Goal: Task Accomplishment & Management: Complete application form

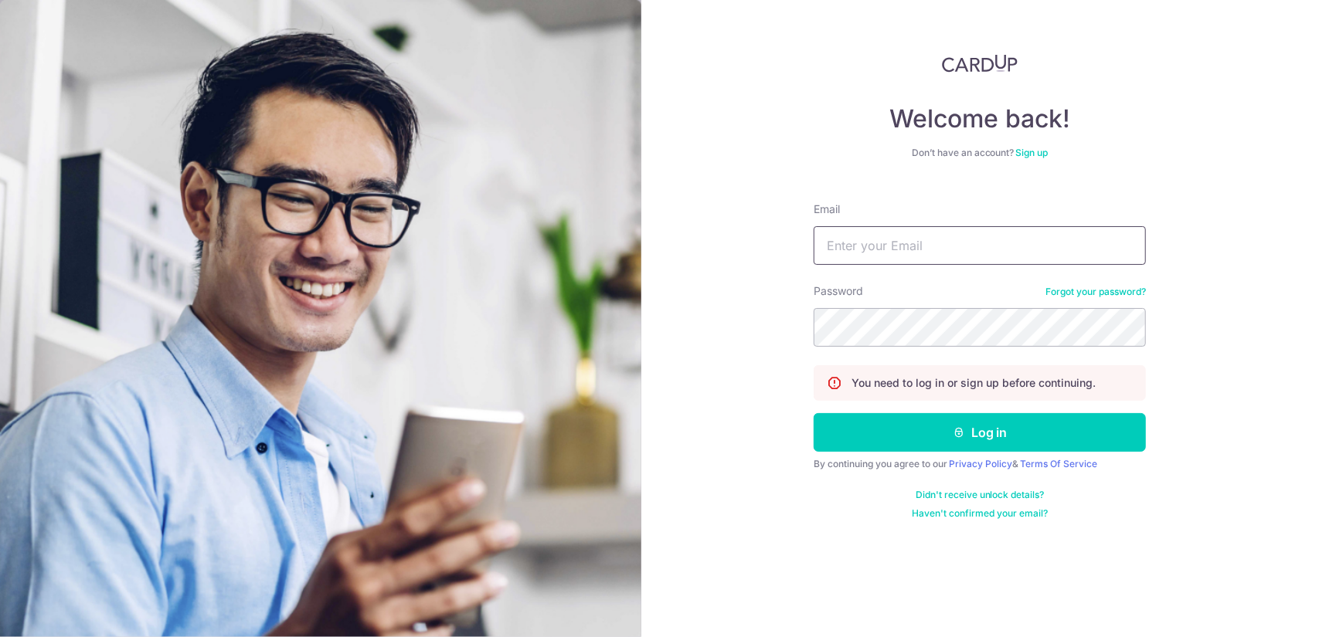
click at [984, 245] on input "Email" at bounding box center [979, 245] width 332 height 39
type input "[EMAIL_ADDRESS][DOMAIN_NAME]"
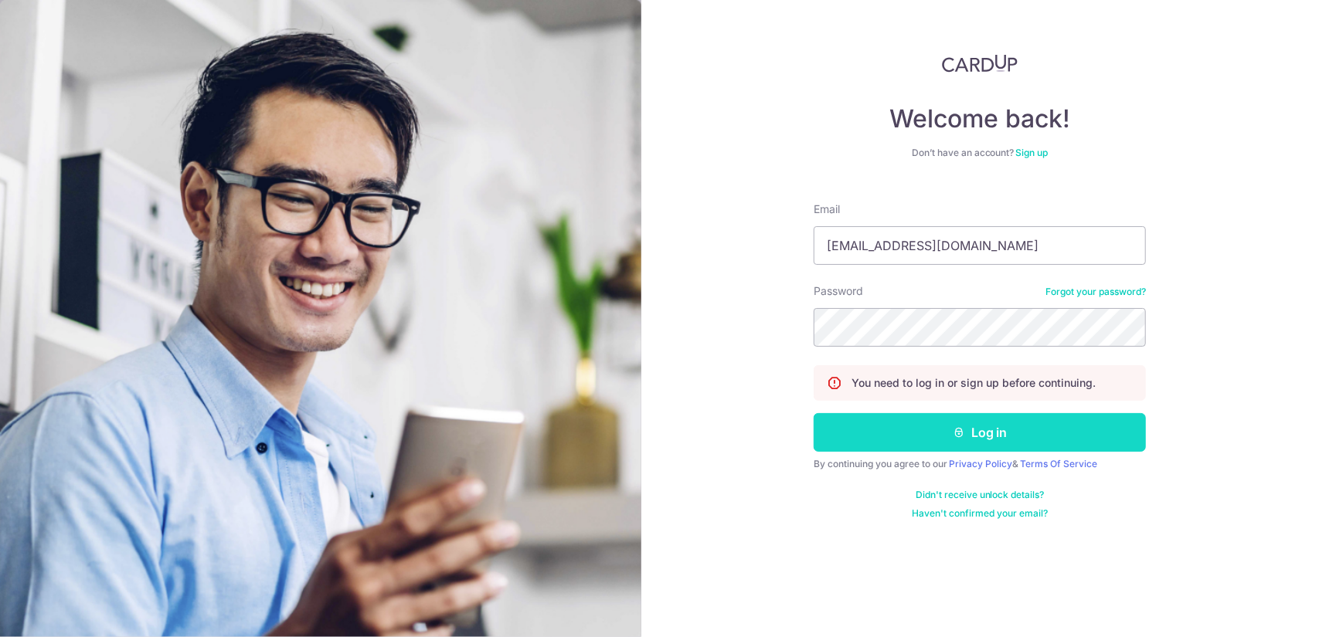
click at [989, 431] on button "Log in" at bounding box center [979, 432] width 332 height 39
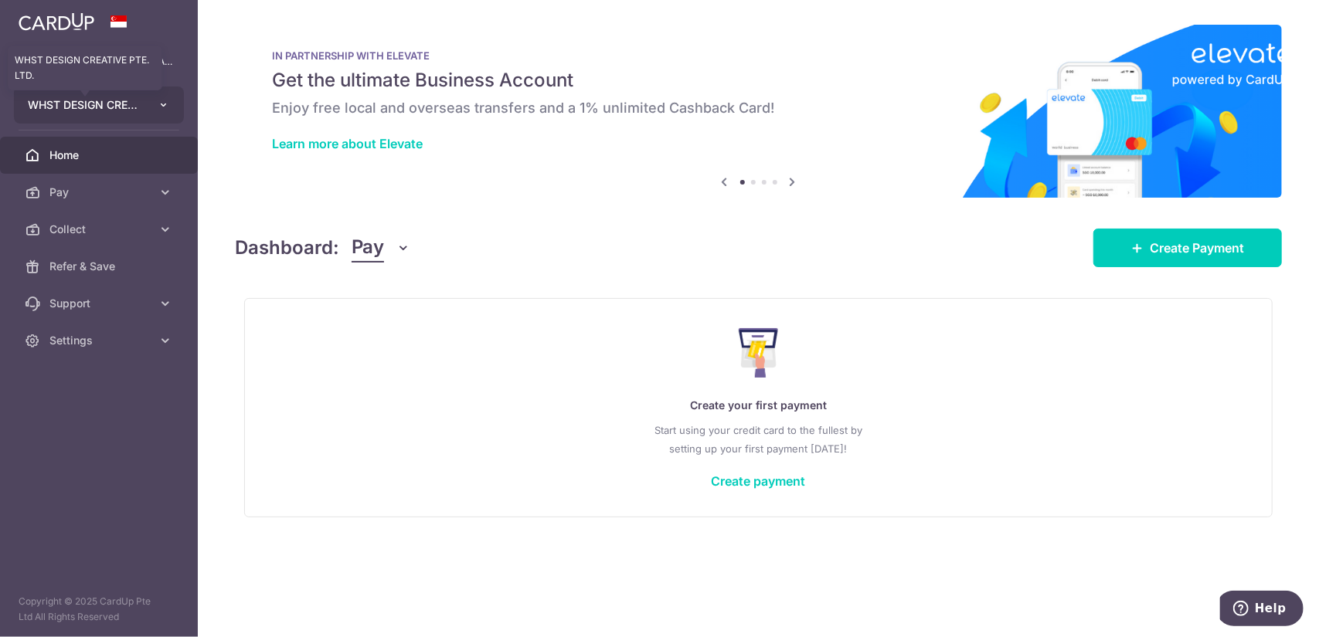
click at [114, 100] on span "WHST DESIGN CREATIVE PTE. LTD." at bounding box center [85, 104] width 114 height 15
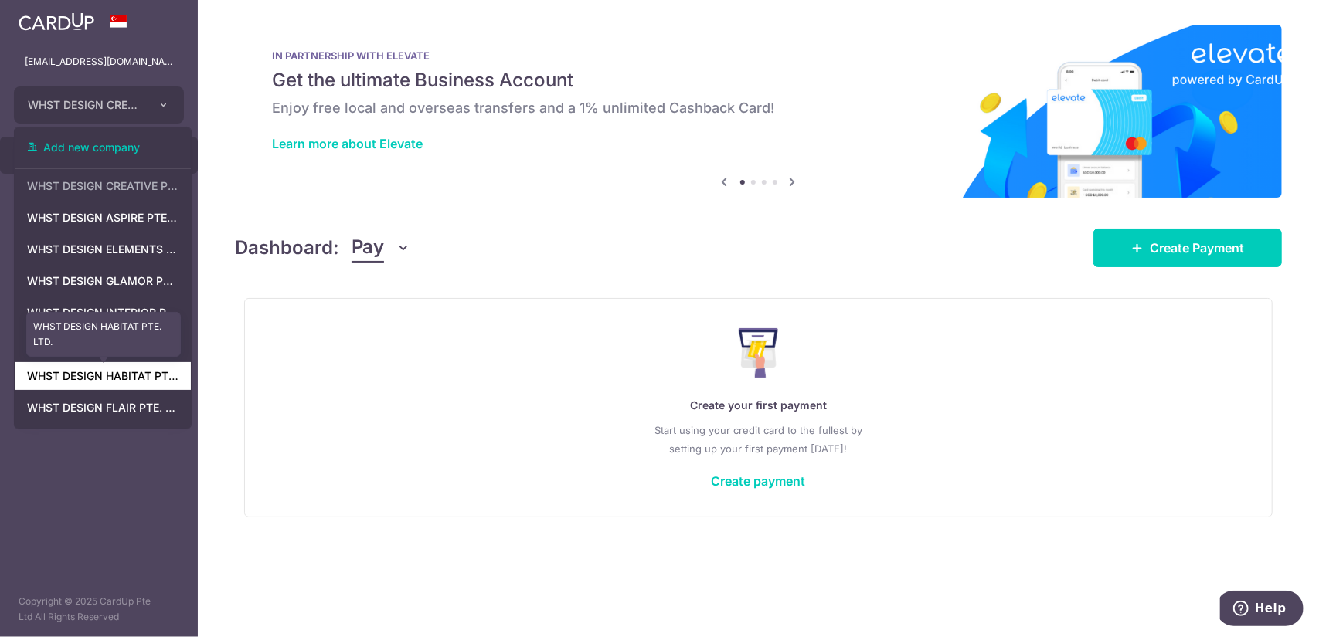
click at [116, 368] on link "WHST DESIGN HABITAT PTE. LTD." at bounding box center [103, 376] width 176 height 28
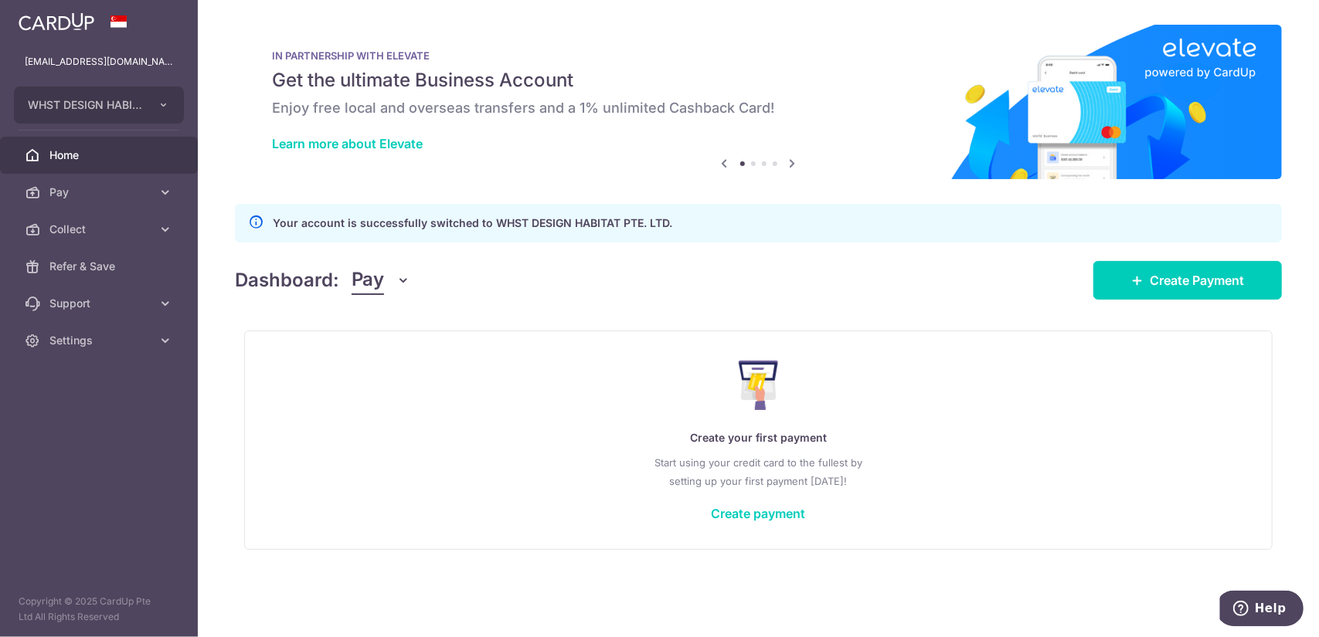
click at [402, 285] on icon "button" at bounding box center [403, 280] width 15 height 15
click at [405, 370] on link "Collect" at bounding box center [432, 360] width 161 height 37
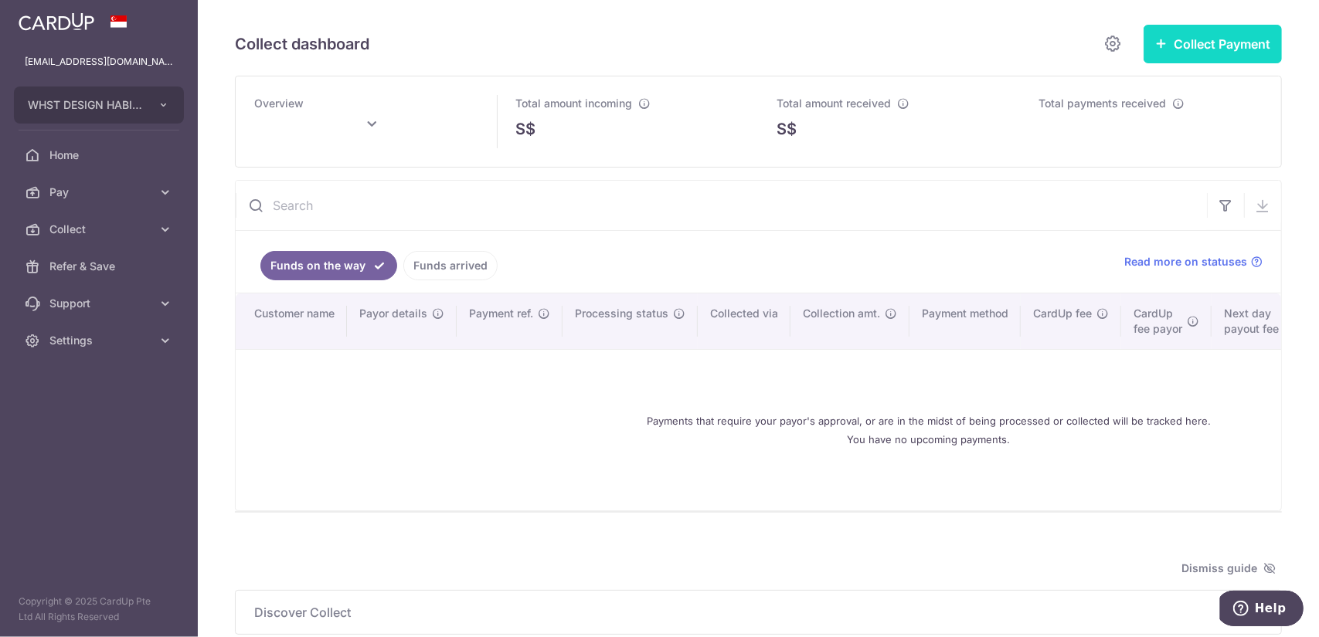
click at [1234, 53] on button "Collect Payment" at bounding box center [1212, 44] width 138 height 39
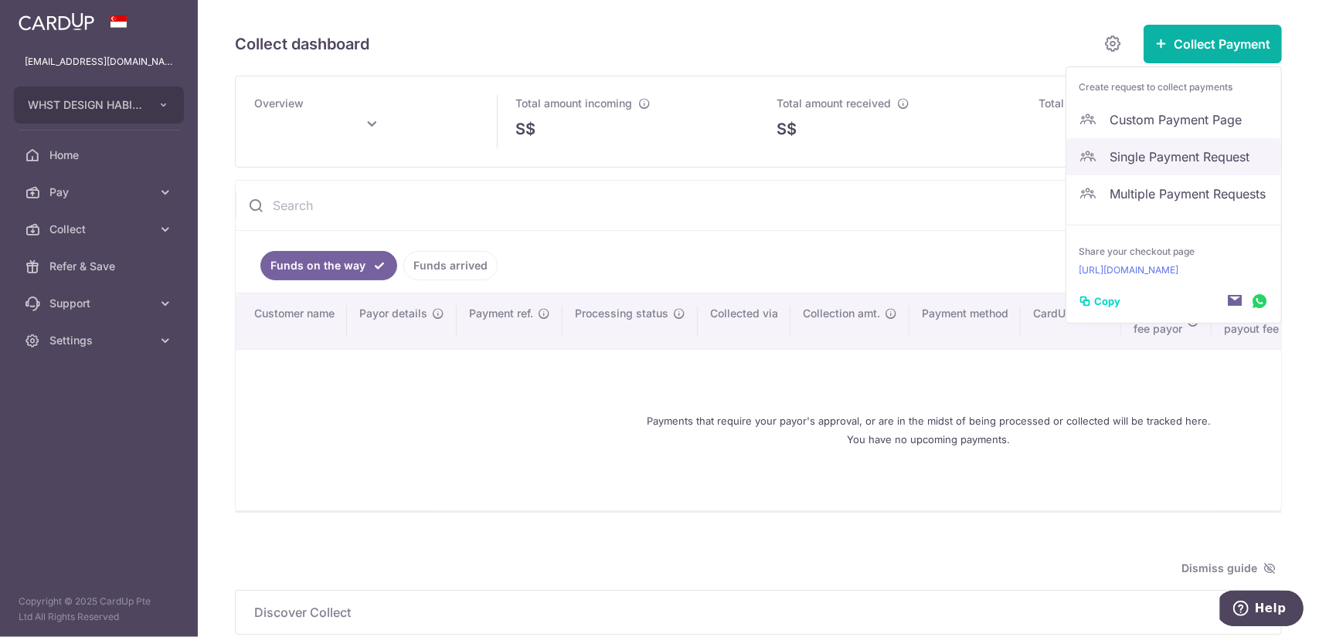
click at [1160, 160] on span "Single Payment Request" at bounding box center [1188, 157] width 159 height 19
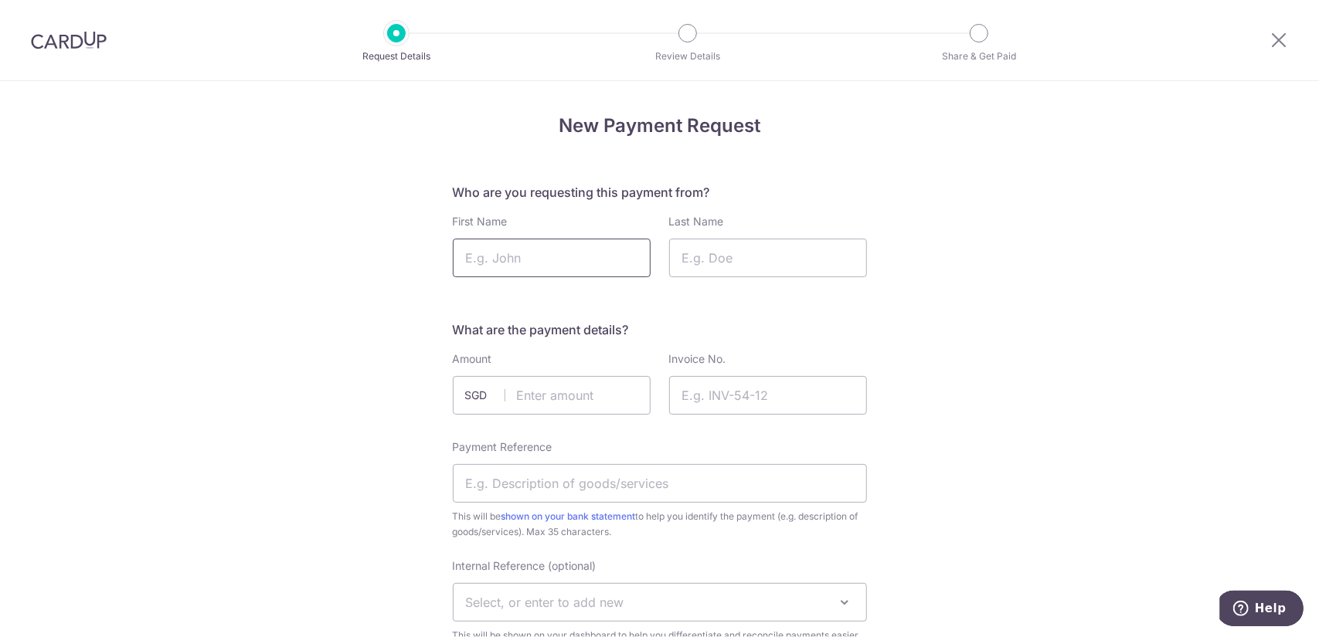
click at [545, 263] on input "First Name" at bounding box center [552, 258] width 198 height 39
paste input "[PERSON_NAME]"
click at [544, 249] on input "[PERSON_NAME]" at bounding box center [552, 258] width 198 height 39
type input "[PERSON_NAME]"
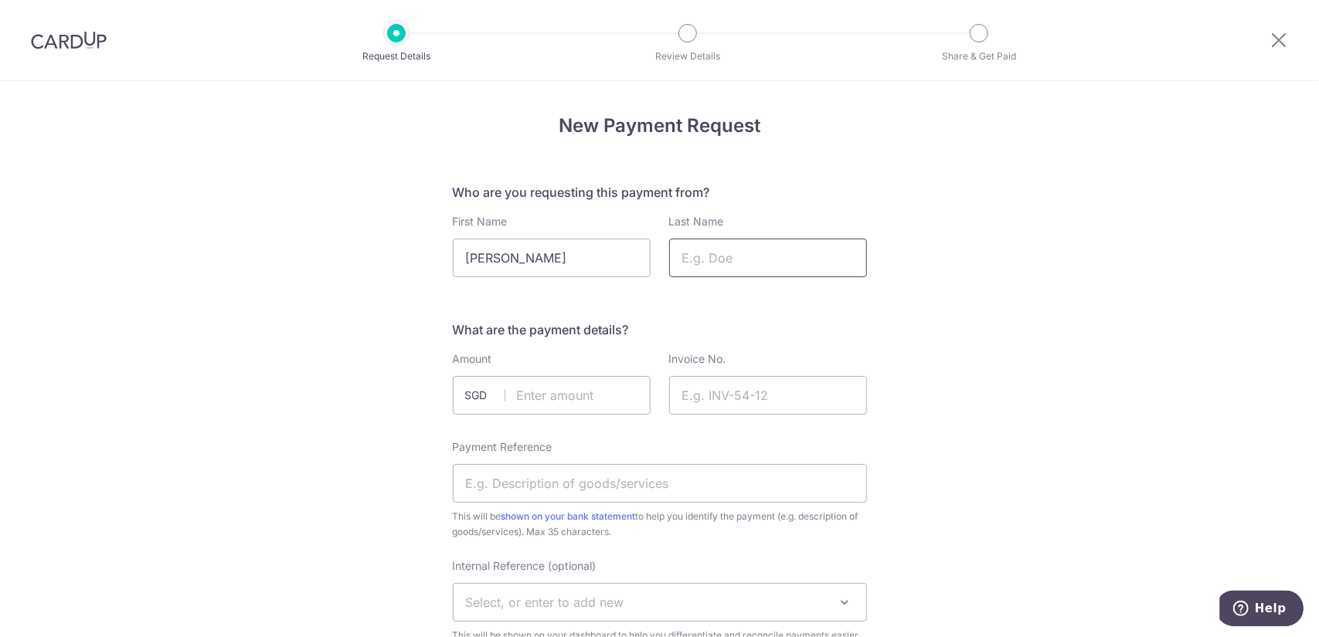
click at [768, 249] on input "Last Name" at bounding box center [768, 258] width 198 height 39
paste input "[PERSON_NAME]"
type input "[PERSON_NAME]"
click at [533, 251] on input "[PERSON_NAME]" at bounding box center [552, 258] width 198 height 39
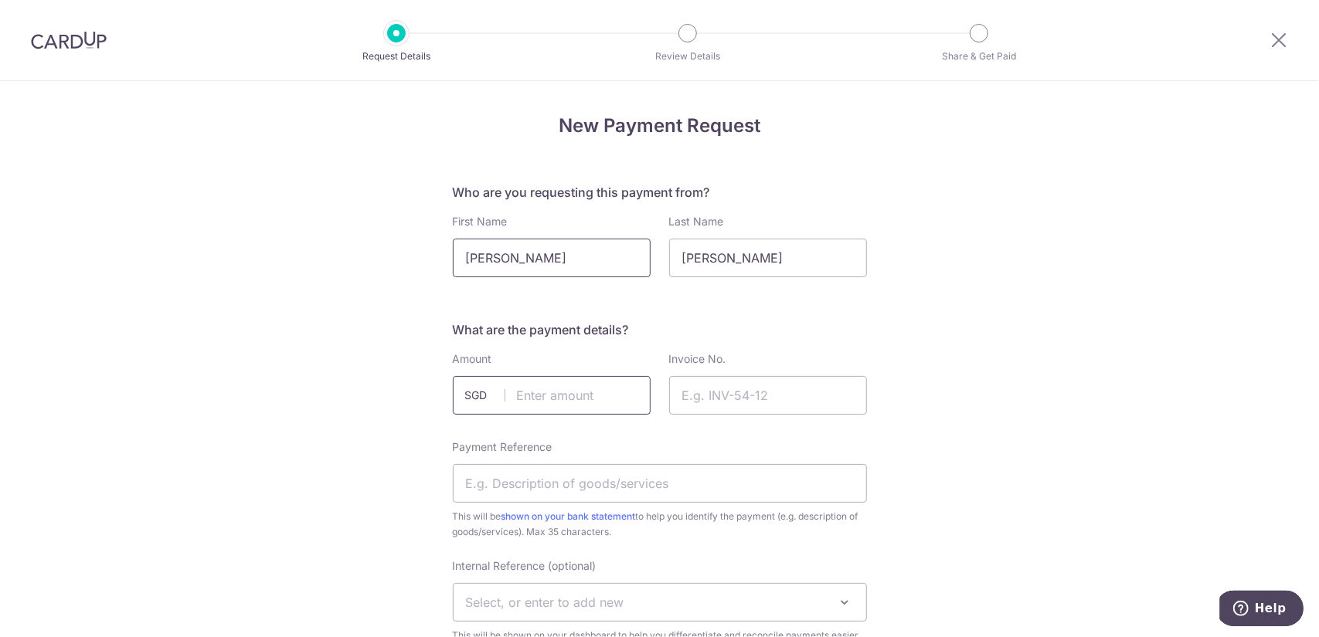
type input "[PERSON_NAME]"
click at [566, 405] on input "text" at bounding box center [552, 395] width 198 height 39
paste input "7410"
type input "7410.00"
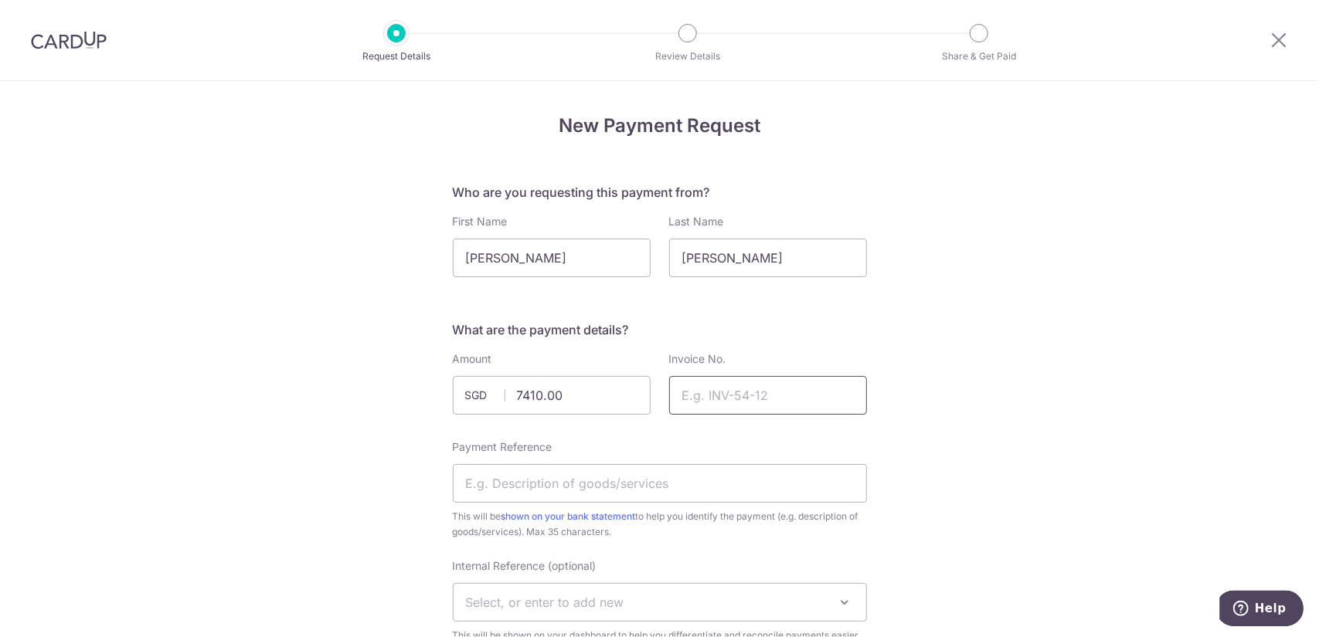
click at [754, 392] on input "Invoice No." at bounding box center [768, 395] width 198 height 39
paste input "INV-H2025094"
type input "INV-H2025094"
click at [599, 485] on input "Payment Reference" at bounding box center [660, 483] width 414 height 39
paste input "981A Buangkok Cresent #03-45"
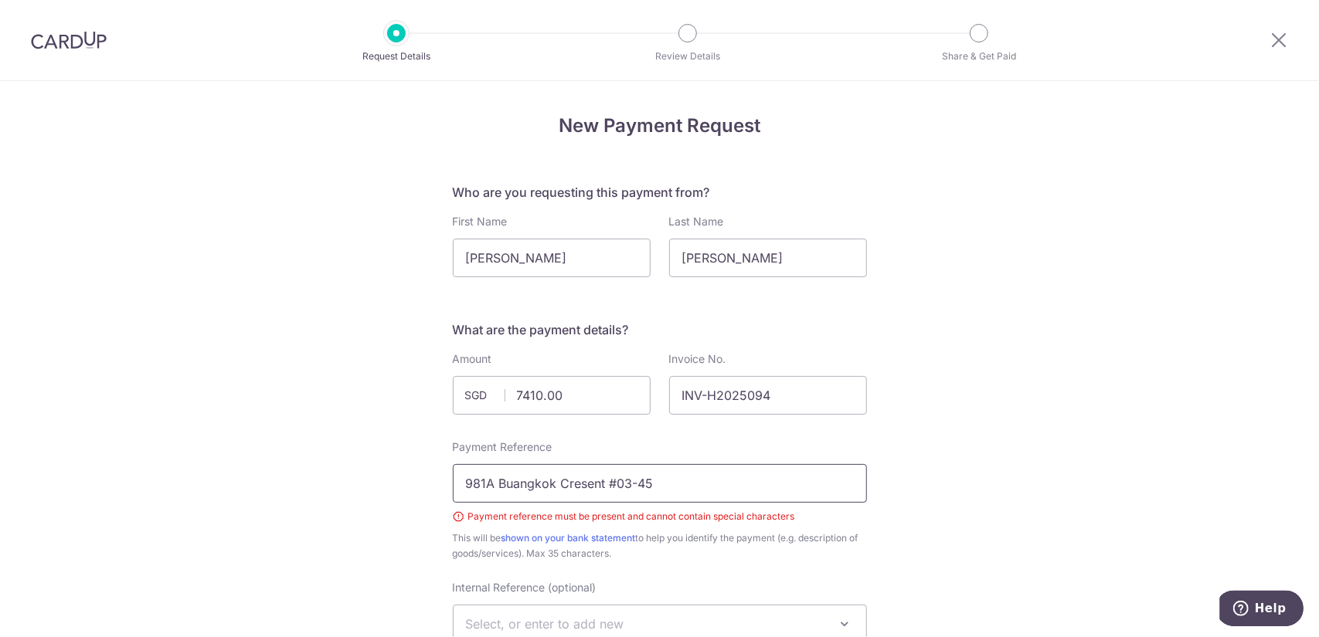
click at [613, 484] on input "981A Buangkok Cresent #03-45" at bounding box center [660, 483] width 414 height 39
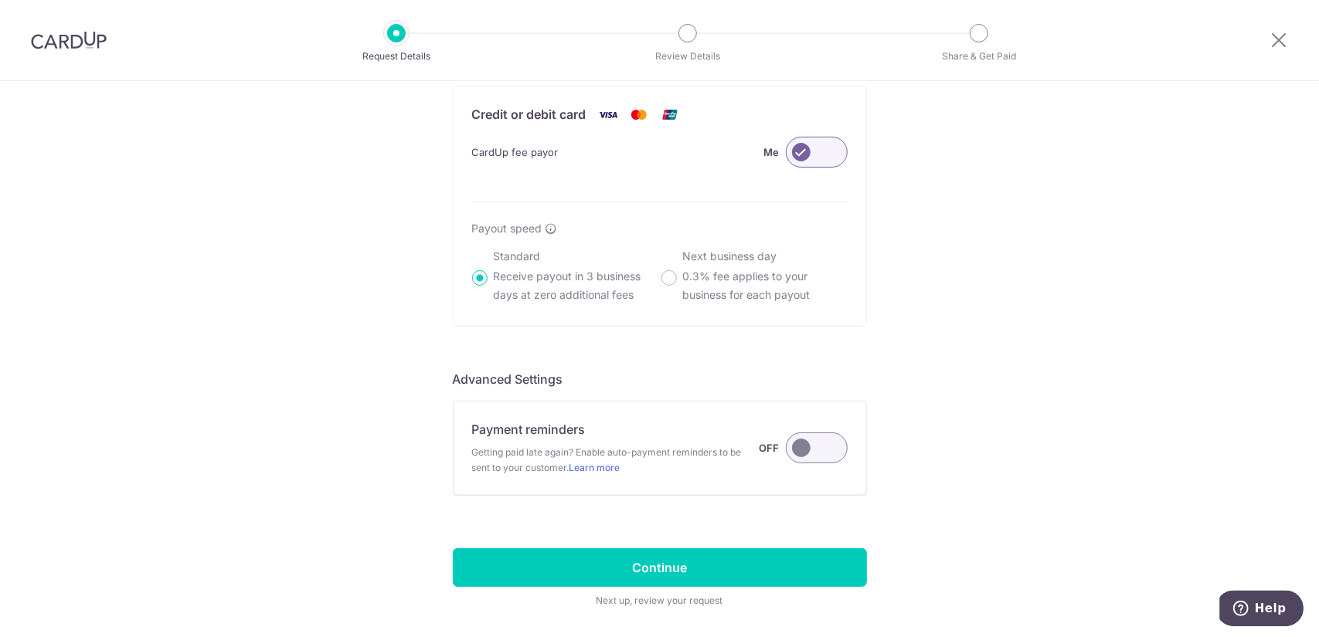
scroll to position [986, 0]
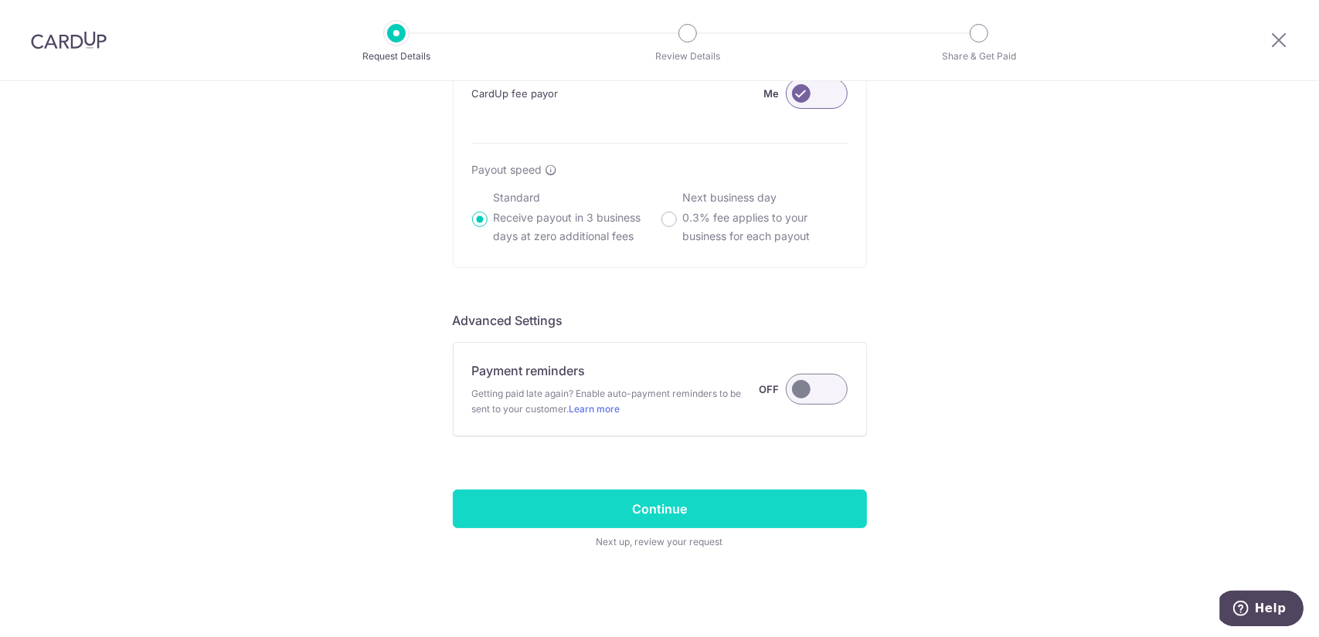
type input "981A Buangkok Cresent 03-45"
click at [668, 504] on input "Continue" at bounding box center [660, 509] width 414 height 39
click at [668, 504] on div "Continue Next up, review your request" at bounding box center [660, 520] width 414 height 60
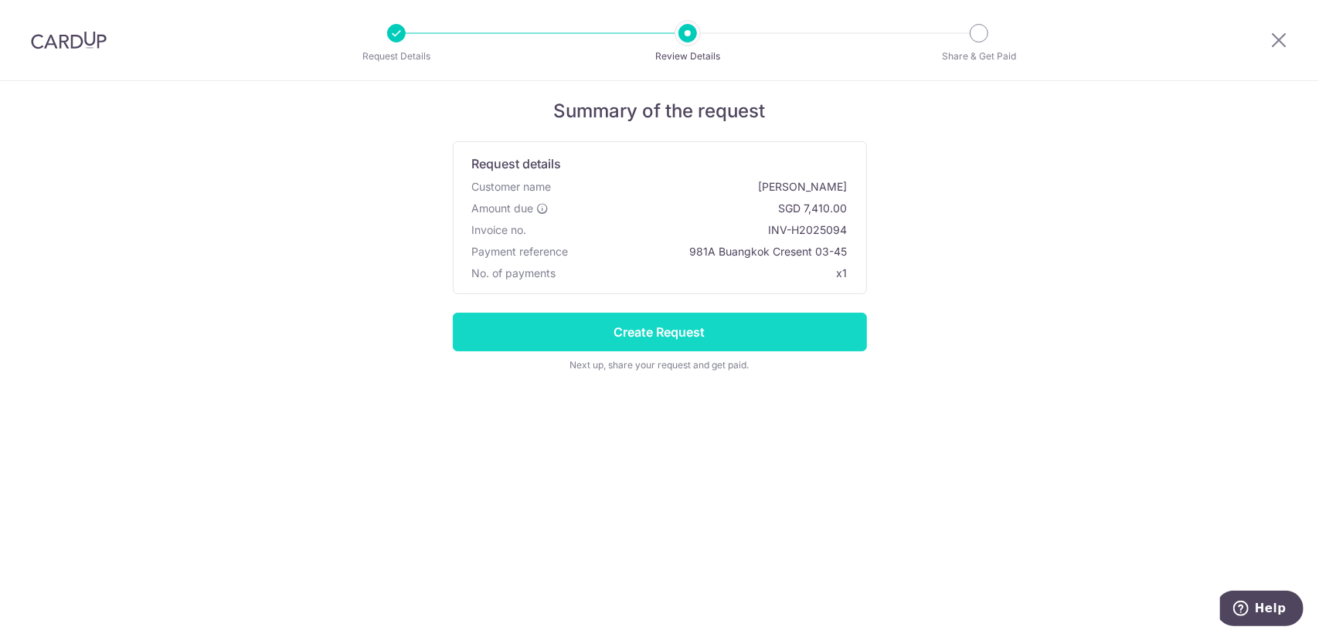
click at [686, 333] on input "Create Request" at bounding box center [660, 332] width 414 height 39
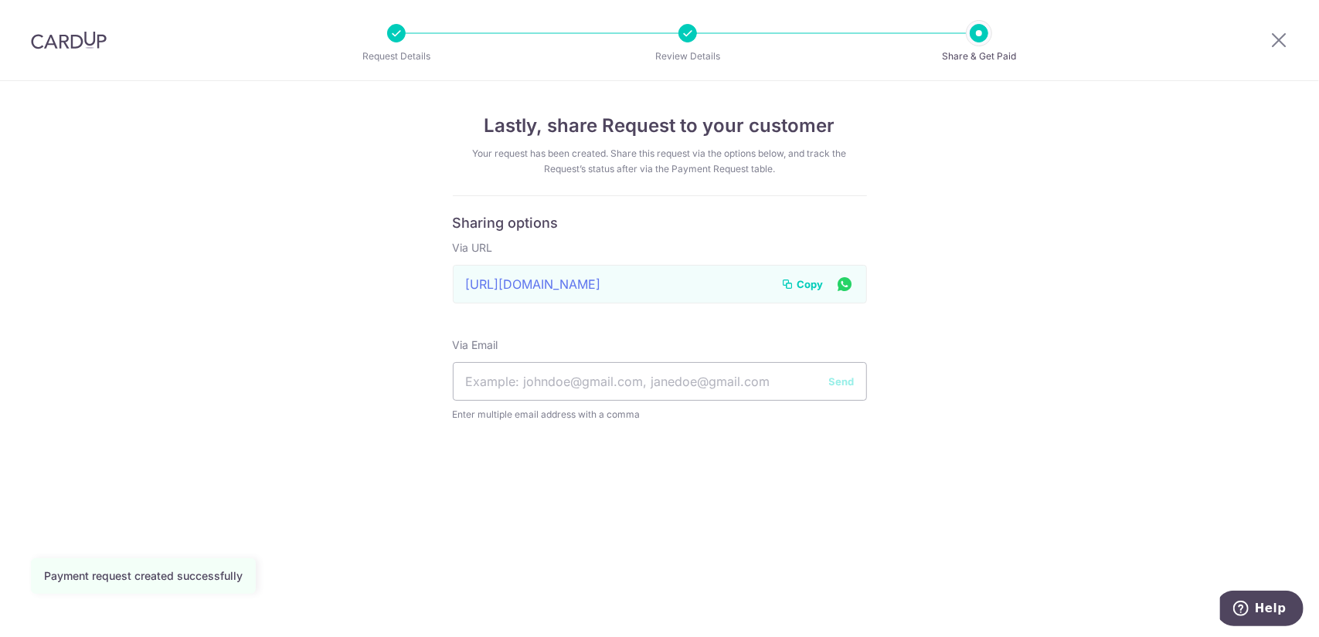
click at [792, 282] on icon at bounding box center [788, 284] width 12 height 12
